Goal: Find specific page/section: Find specific page/section

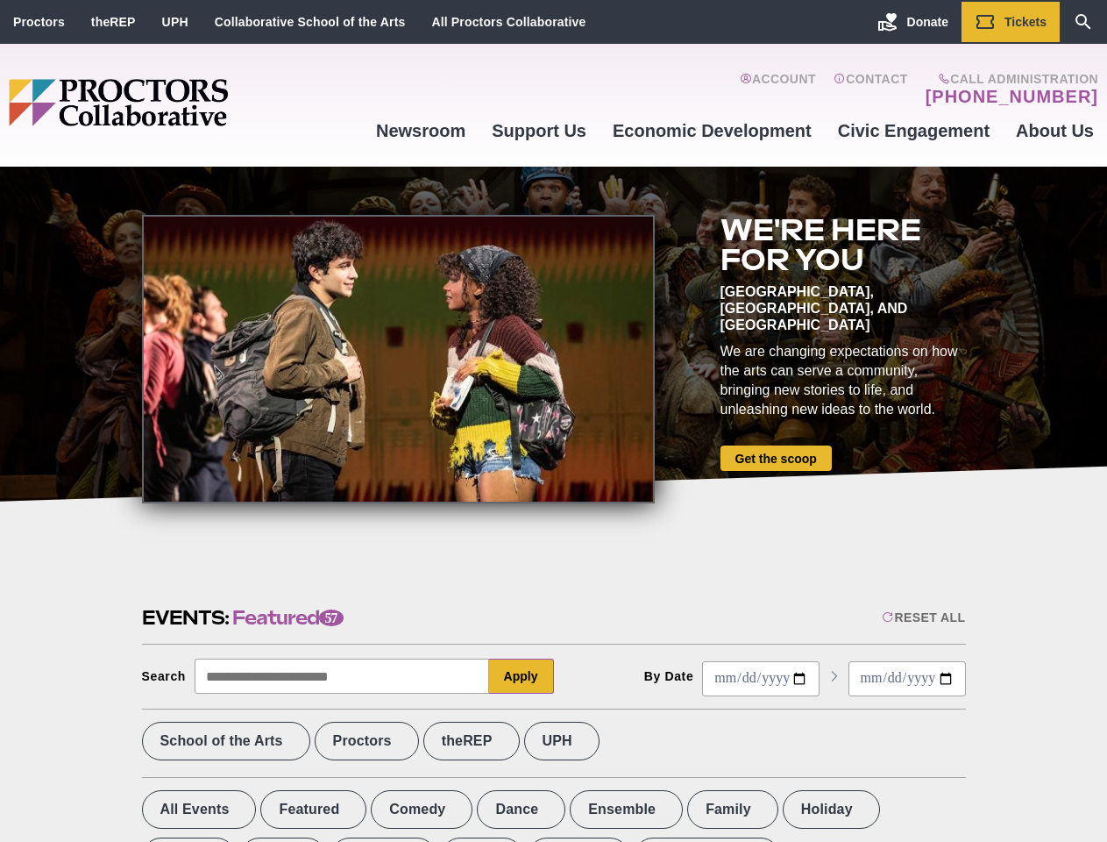
click at [553, 421] on div at bounding box center [398, 359] width 513 height 288
click at [922, 617] on div "Reset All" at bounding box center [923, 617] width 83 height 14
click at [522, 676] on button "Apply" at bounding box center [521, 675] width 65 height 35
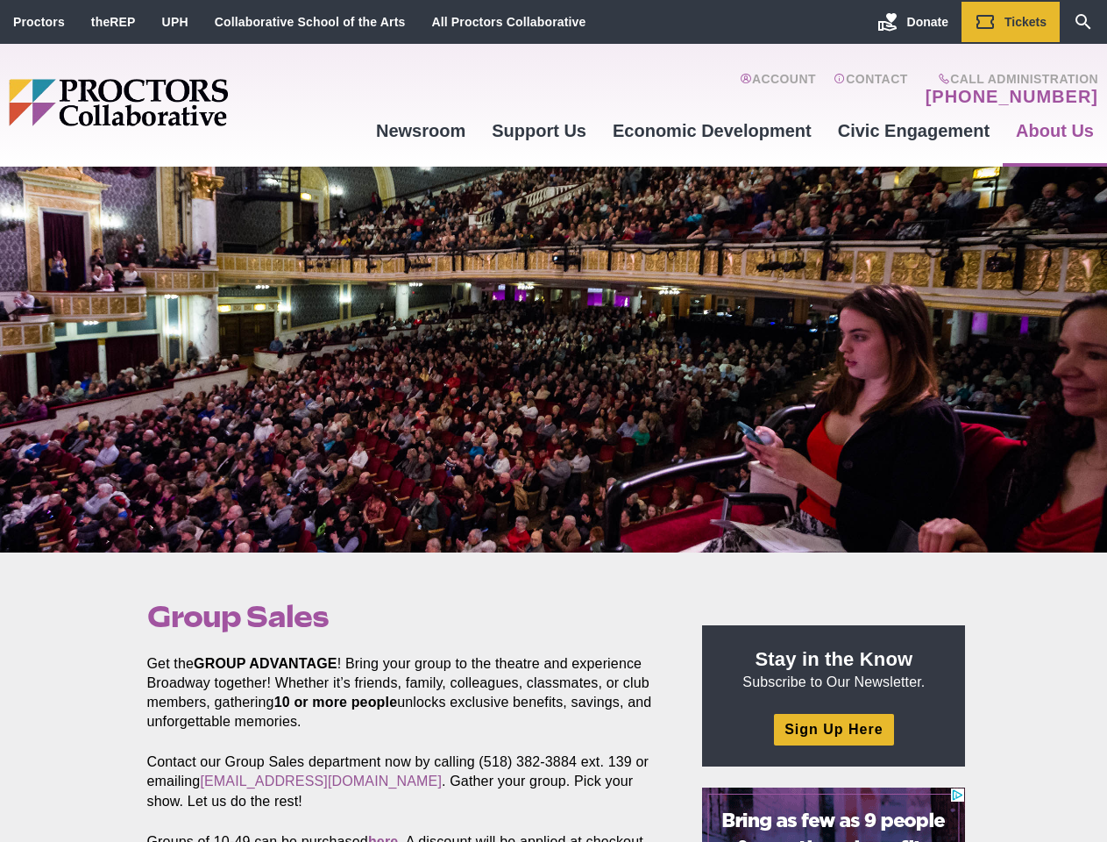
click at [553, 421] on div at bounding box center [553, 360] width 1107 height 386
